Goal: Task Accomplishment & Management: Use online tool/utility

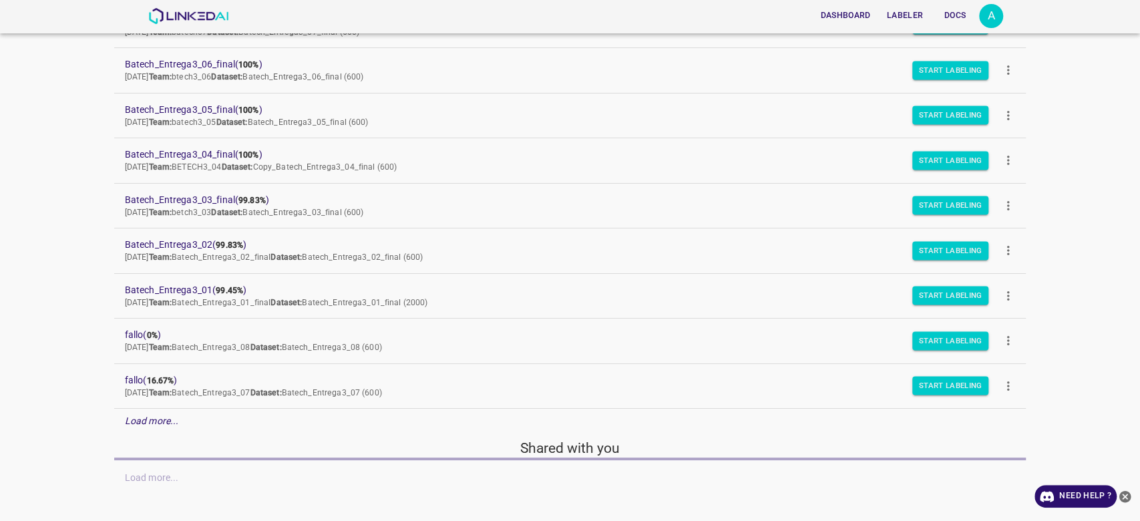
scroll to position [192, 0]
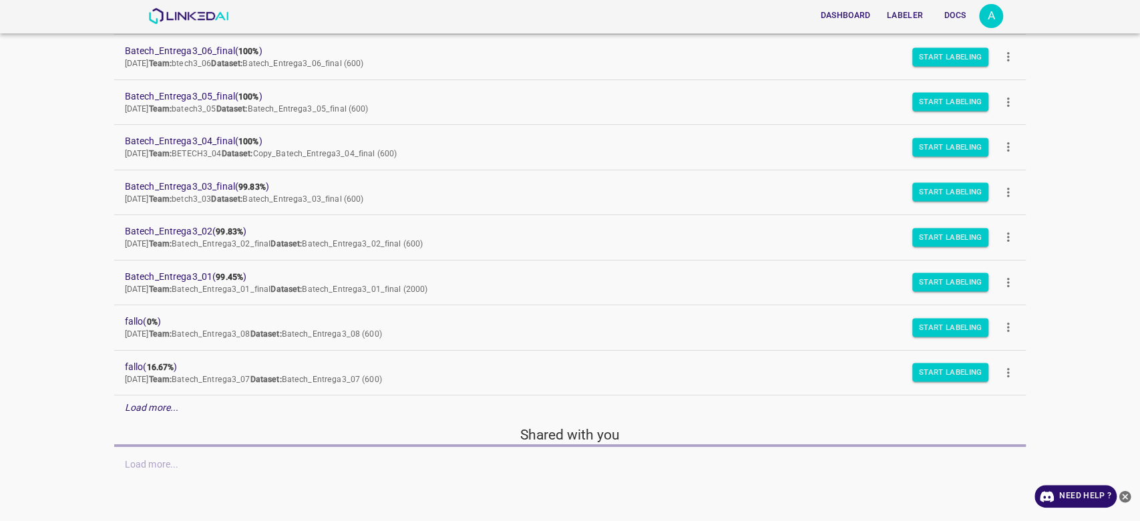
click at [175, 402] on em "Load more..." at bounding box center [152, 407] width 54 height 11
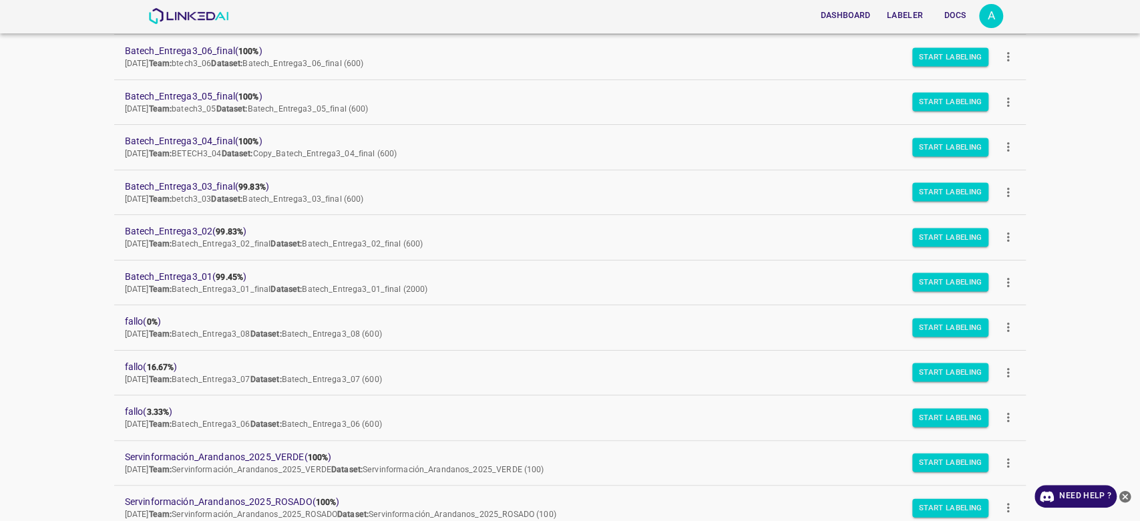
scroll to position [295, 0]
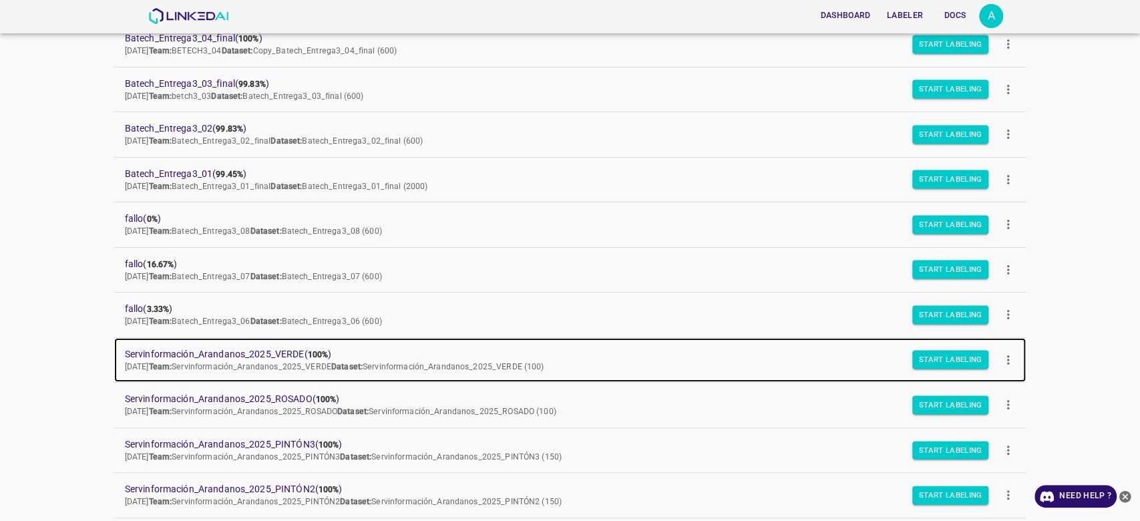
click at [272, 351] on span "Servinformación_Arandanos_2025_VERDE ( 100% )" at bounding box center [560, 354] width 870 height 14
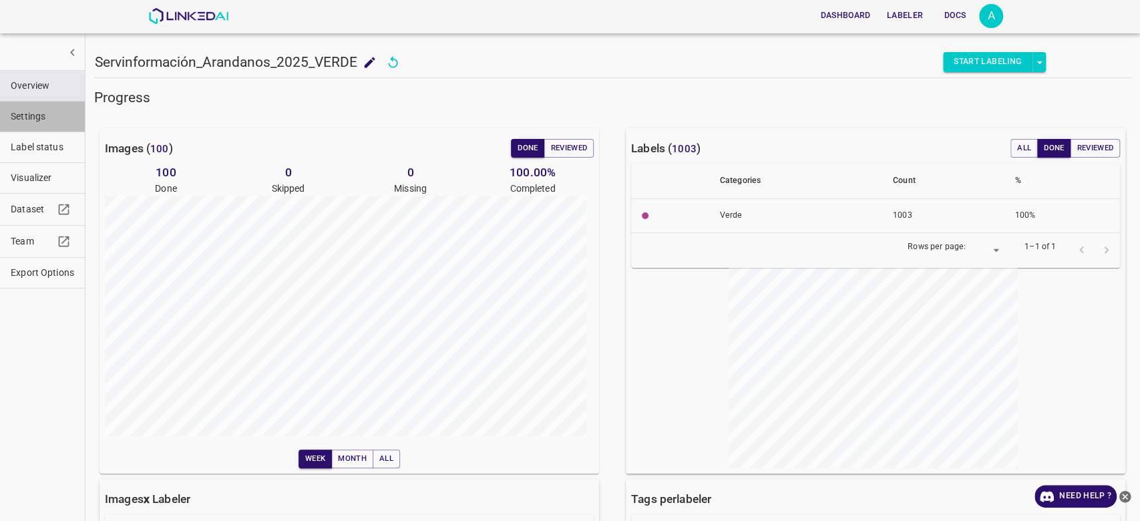
click at [58, 120] on span "Settings" at bounding box center [42, 117] width 63 height 14
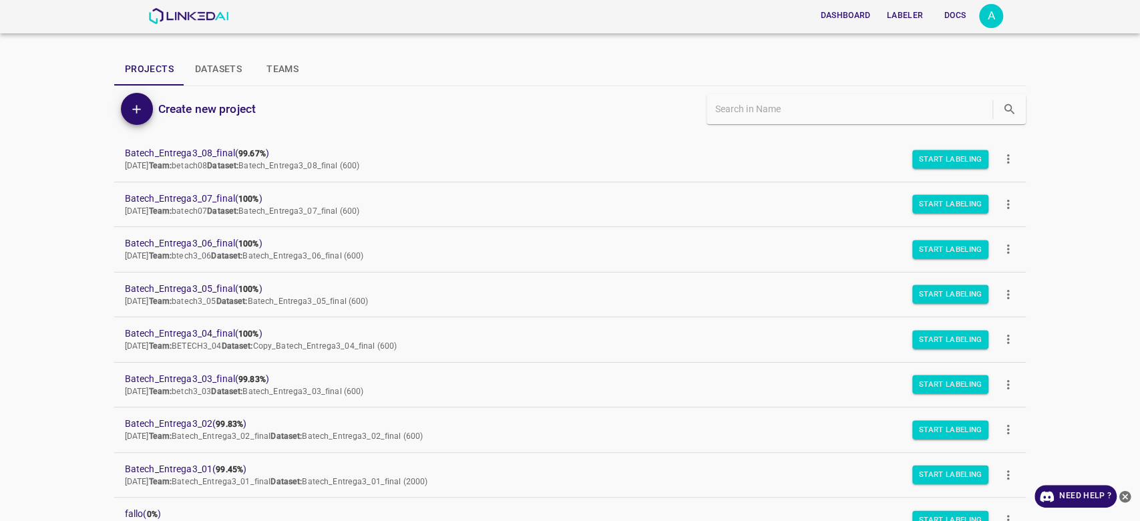
scroll to position [192, 0]
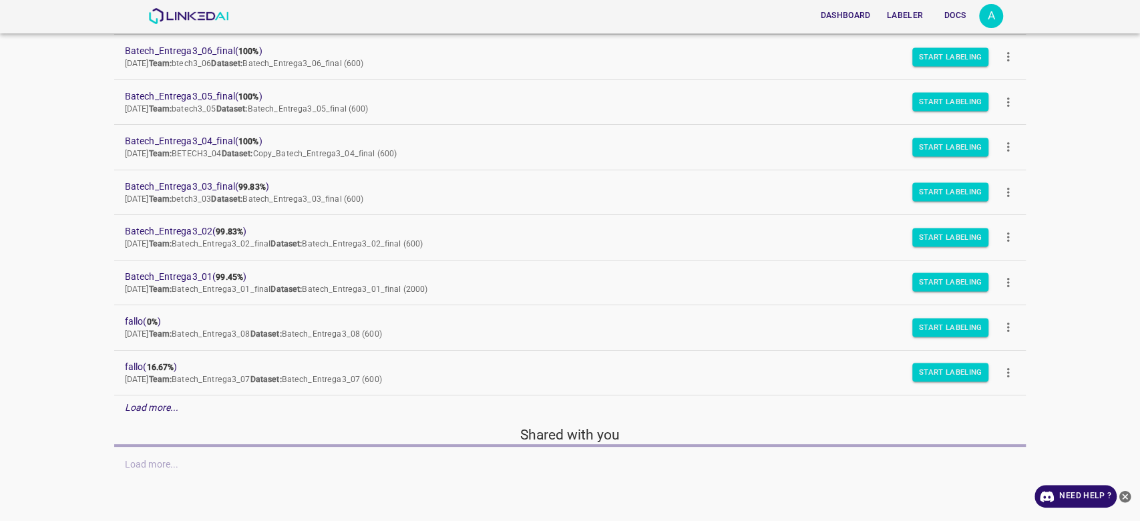
click at [186, 413] on div "Load more..." at bounding box center [570, 407] width 912 height 25
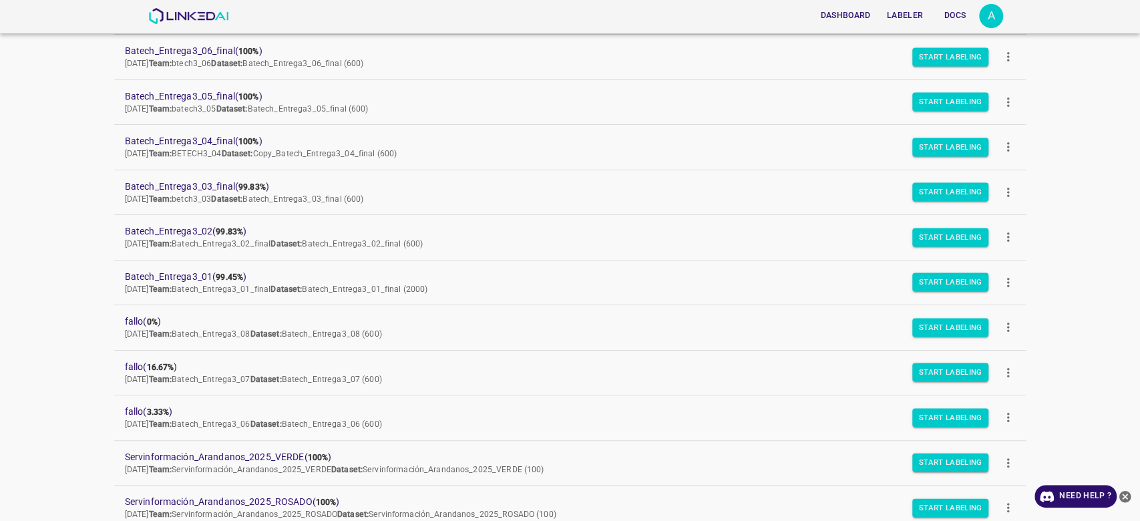
scroll to position [643, 0]
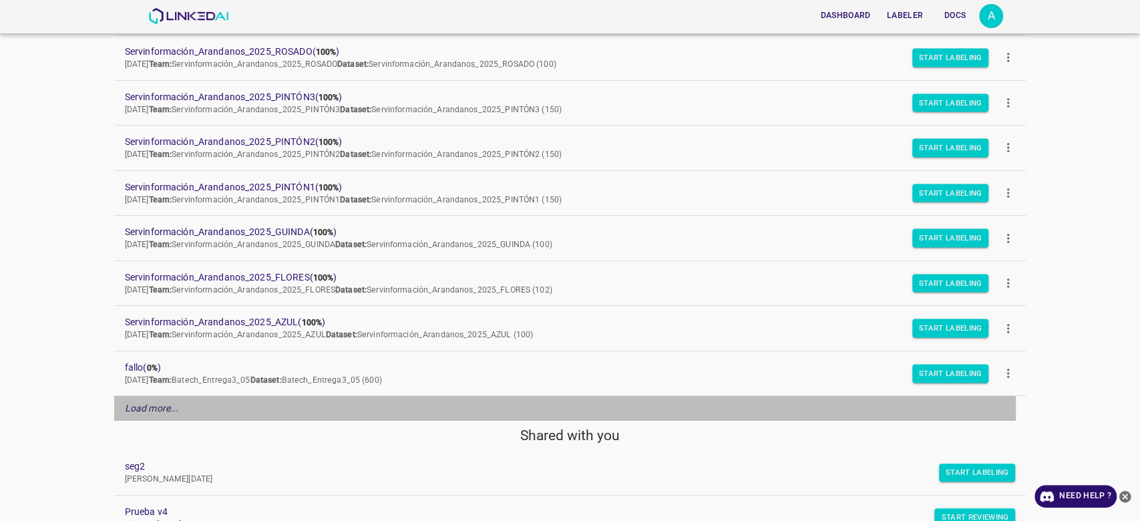
click at [238, 409] on div "Load more..." at bounding box center [570, 408] width 912 height 25
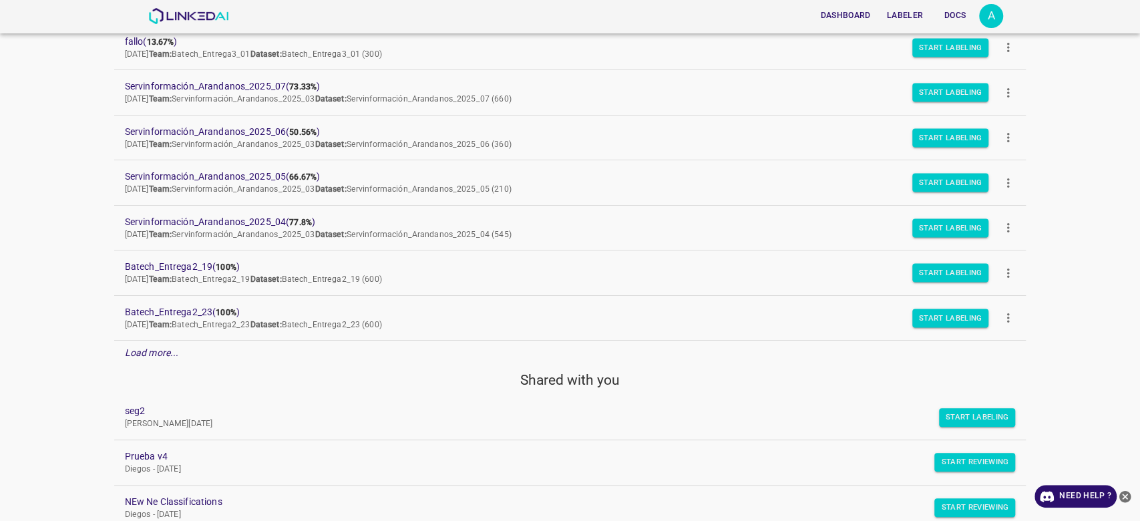
scroll to position [1139, 0]
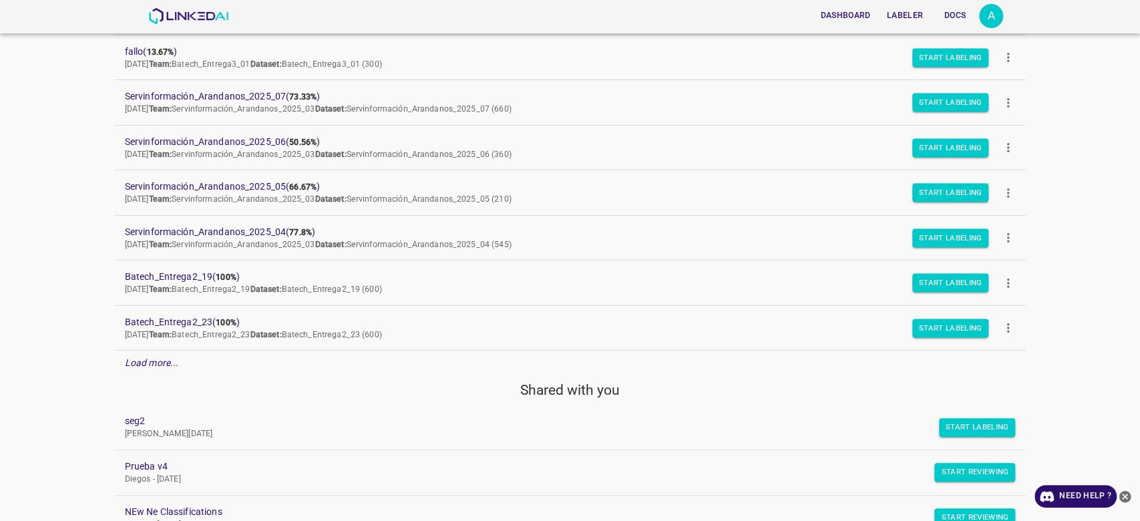
click at [198, 357] on div "Load more..." at bounding box center [570, 363] width 912 height 25
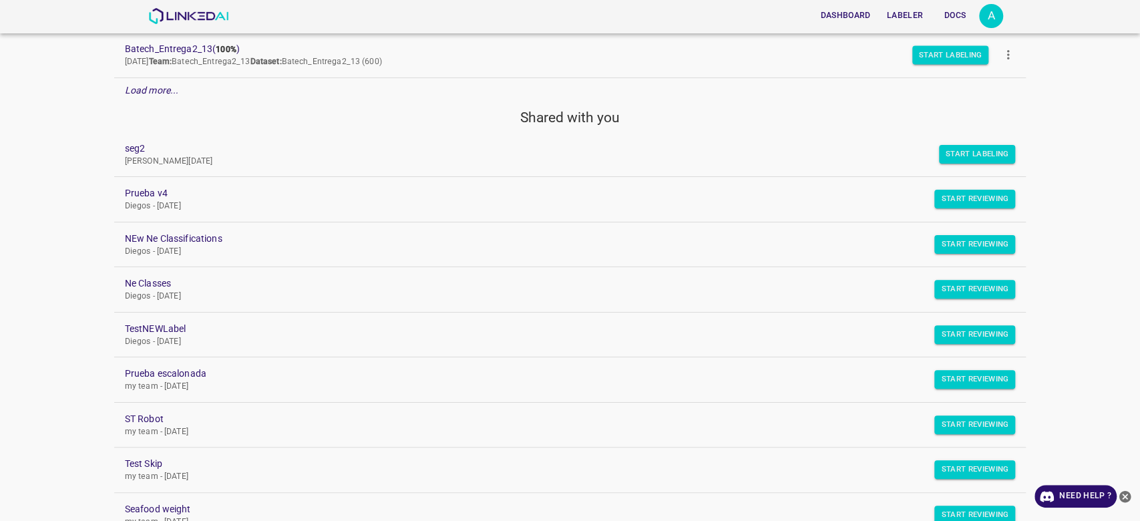
scroll to position [1990, 0]
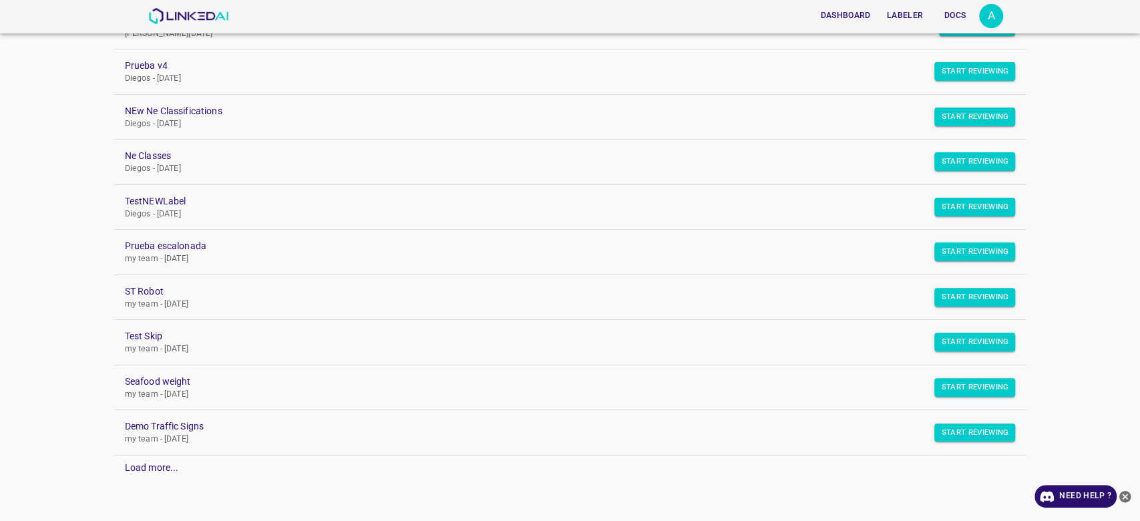
drag, startPoint x: 1118, startPoint y: 472, endPoint x: 1125, endPoint y: 456, distance: 16.8
click at [1125, 456] on div "Dashboard Labeler Docs A Projects Datasets Teams Create new project Batech_Entr…" at bounding box center [570, 260] width 1140 height 521
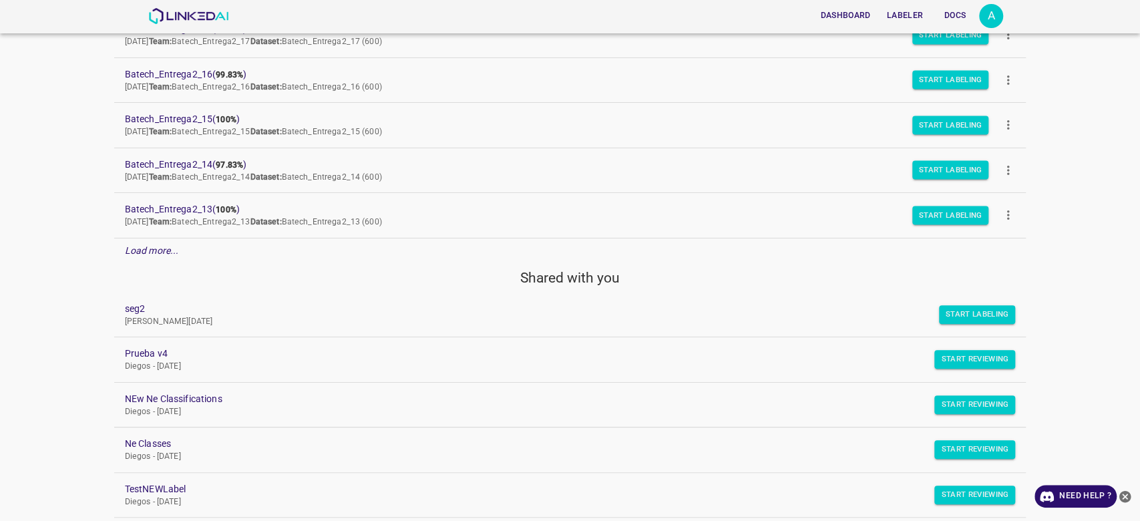
scroll to position [1623, 0]
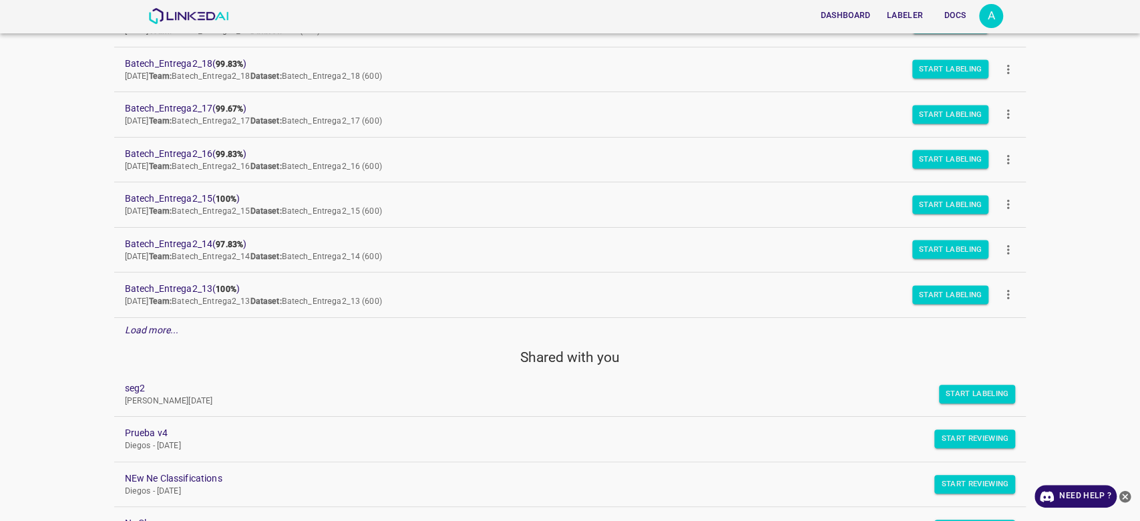
drag, startPoint x: 195, startPoint y: 339, endPoint x: 171, endPoint y: 326, distance: 27.5
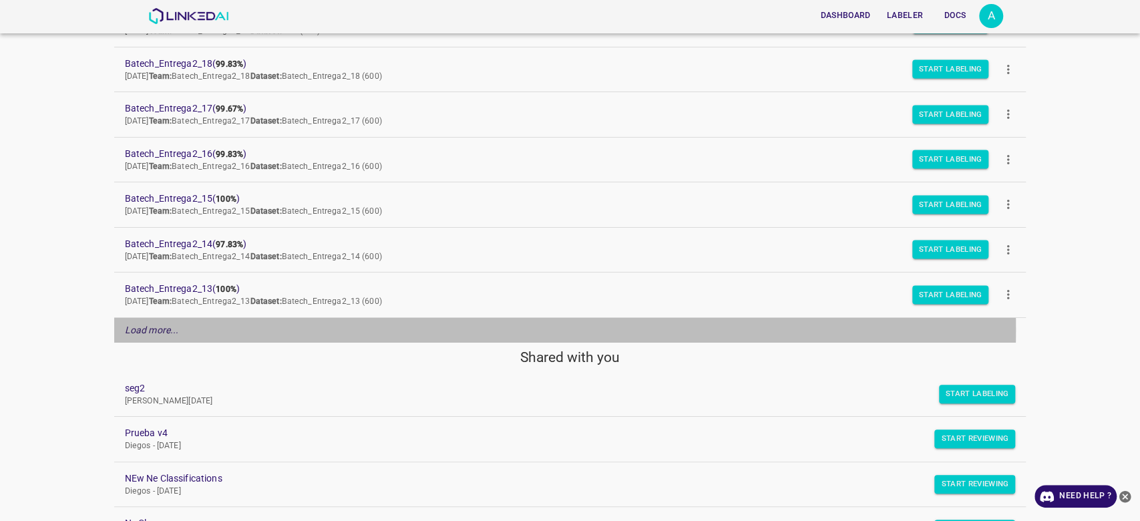
click at [171, 326] on em "Load more..." at bounding box center [152, 330] width 54 height 11
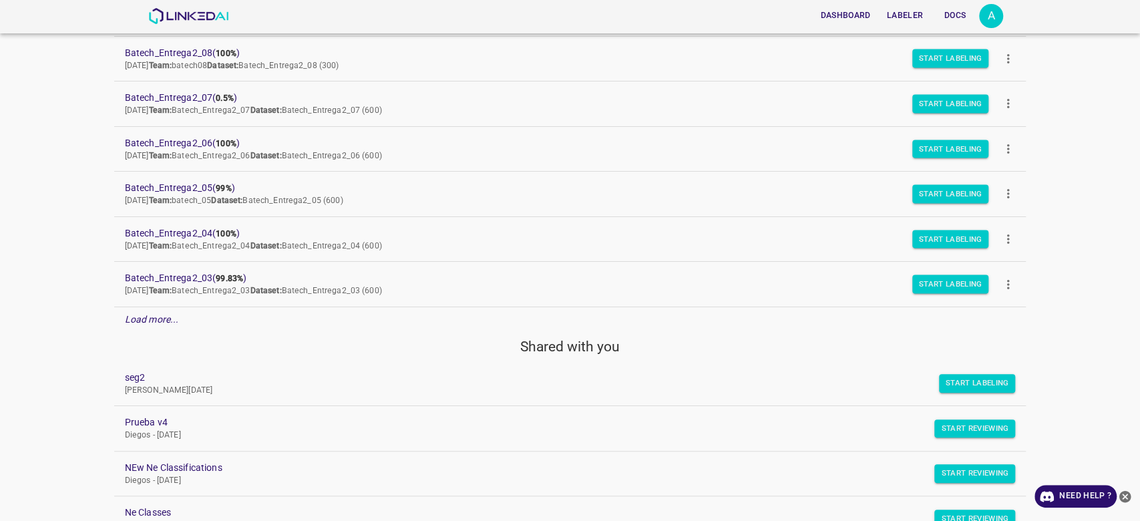
scroll to position [2092, 0]
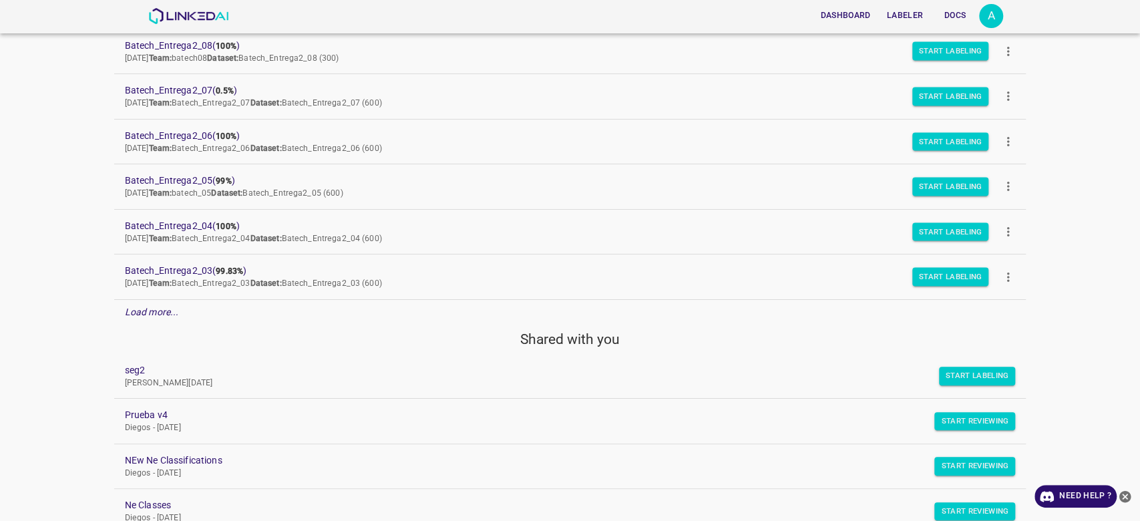
click at [357, 303] on div "Load more..." at bounding box center [570, 312] width 912 height 25
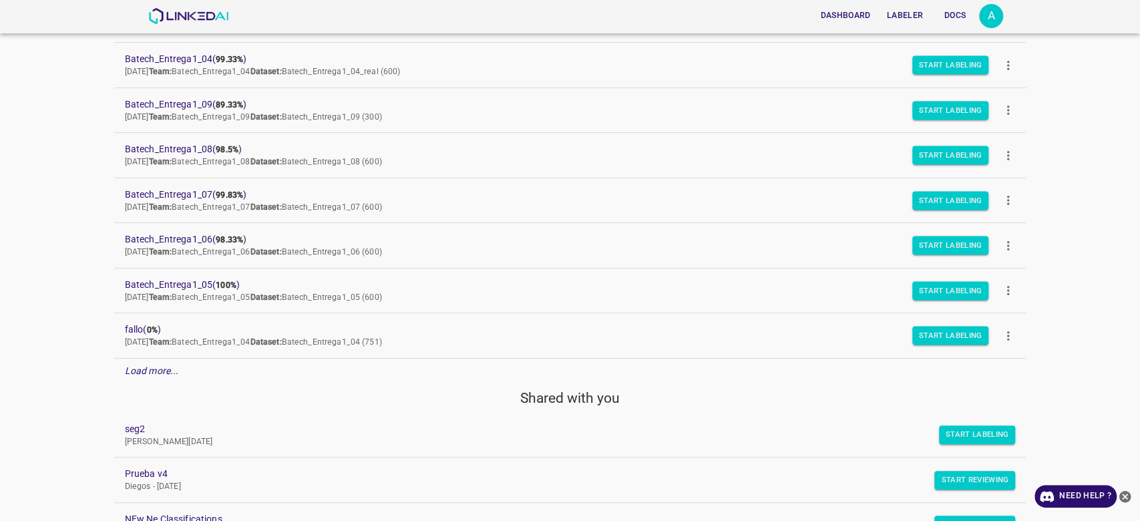
scroll to position [2533, 0]
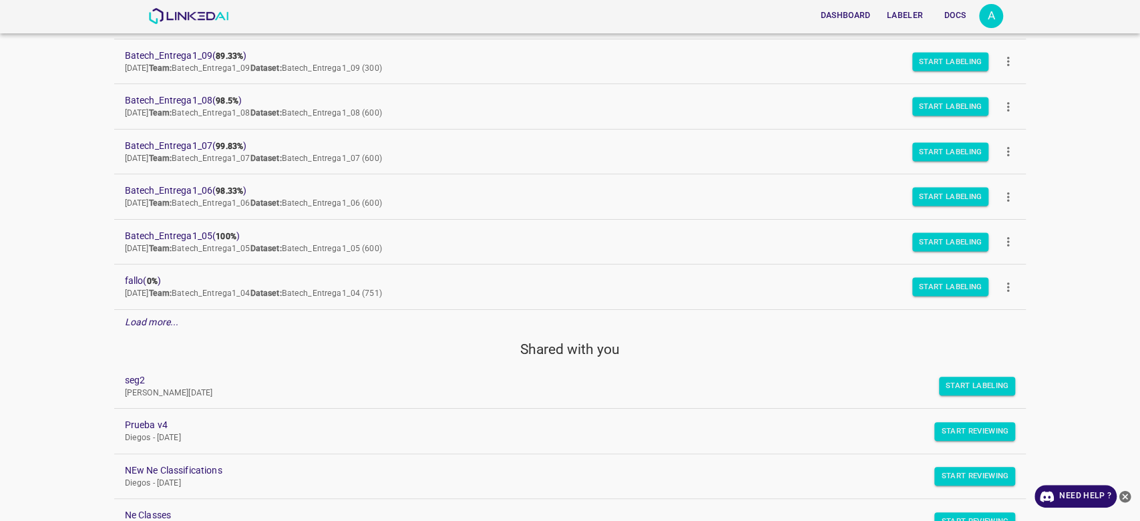
click at [226, 315] on div "Load more..." at bounding box center [570, 322] width 912 height 25
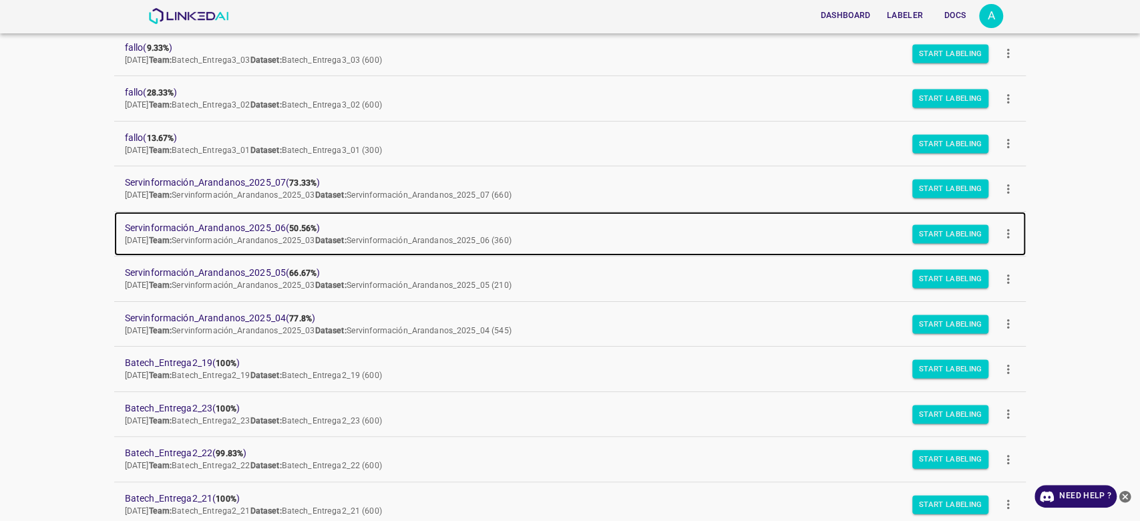
scroll to position [1043, 0]
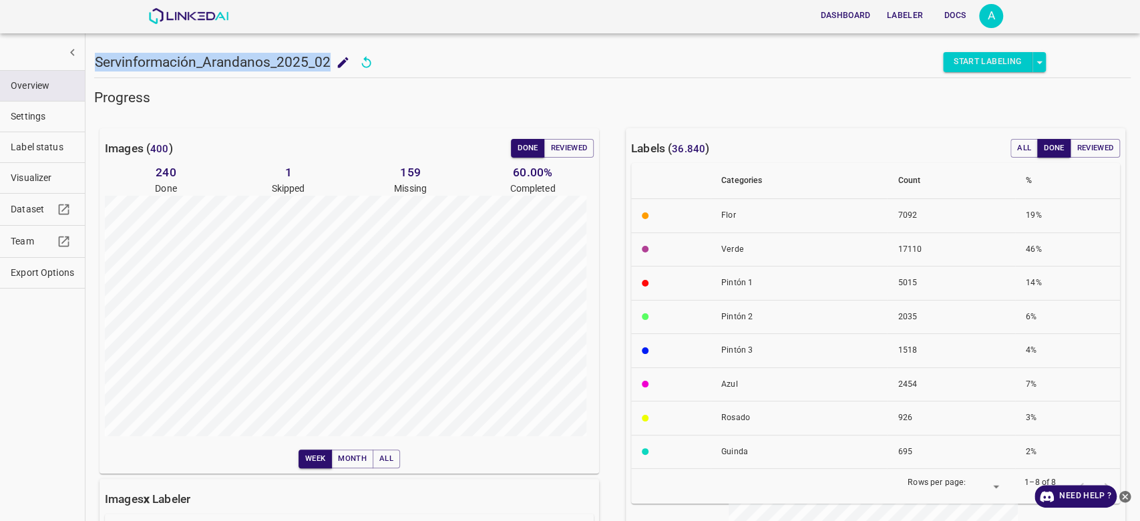
drag, startPoint x: 328, startPoint y: 59, endPoint x: 96, endPoint y: 67, distance: 231.9
click at [96, 67] on h5 "Servinformación_Arandanos_2025_02" at bounding box center [213, 62] width 236 height 19
copy h5 "Servinformación_Arandanos_2025_02"
click at [476, 24] on div "Dashboard Labeler Docs" at bounding box center [609, 15] width 739 height 27
drag, startPoint x: 328, startPoint y: 61, endPoint x: 87, endPoint y: 67, distance: 241.2
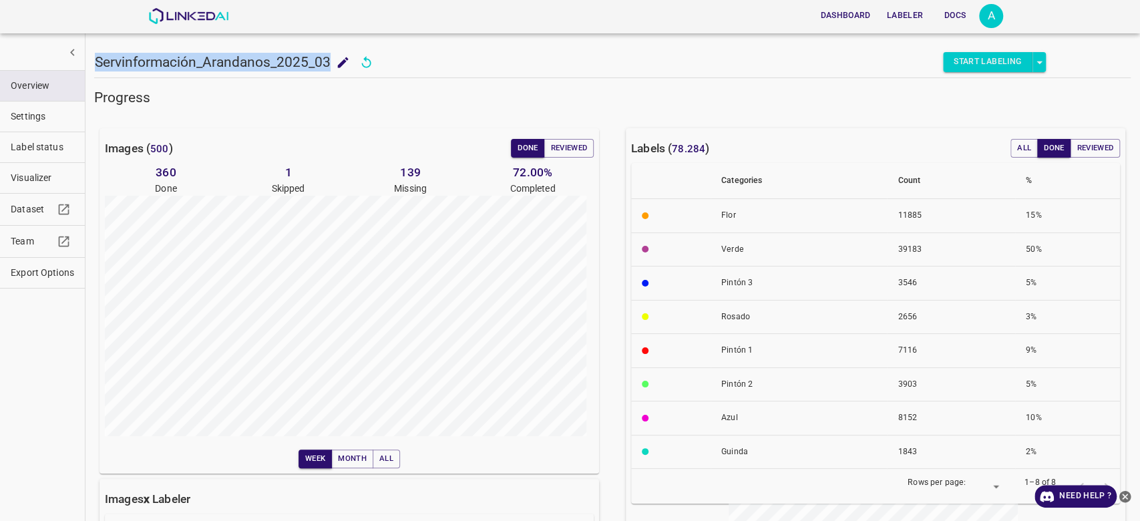
click at [87, 67] on div "Servinformación_Arandanos_2025_03 Servinformación_Arandanos_2025_03 Start Label…" at bounding box center [612, 260] width 1055 height 521
copy h5 "Servinformación_Arandanos_2025_03"
click at [399, 5] on div "Dashboard Labeler Docs" at bounding box center [609, 15] width 739 height 27
drag, startPoint x: 329, startPoint y: 60, endPoint x: 87, endPoint y: 57, distance: 241.8
click at [87, 57] on div "Servinformación_Arandanos_2025_04 Servinformación_Arandanos_2025_04 Start Label…" at bounding box center [612, 260] width 1055 height 521
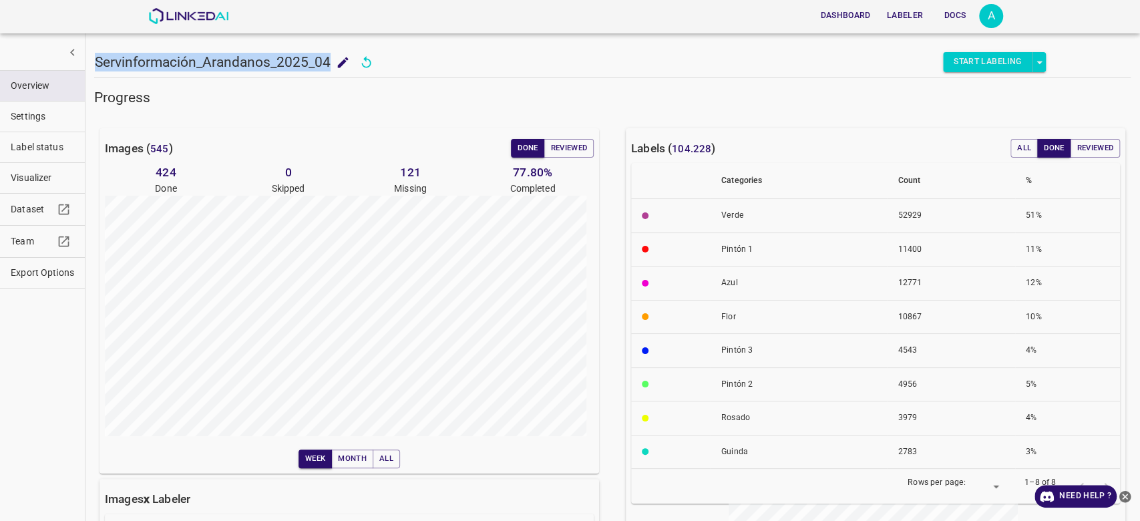
copy h5 "Servinformación_Arandanos_2025_04"
